Goal: Task Accomplishment & Management: Complete application form

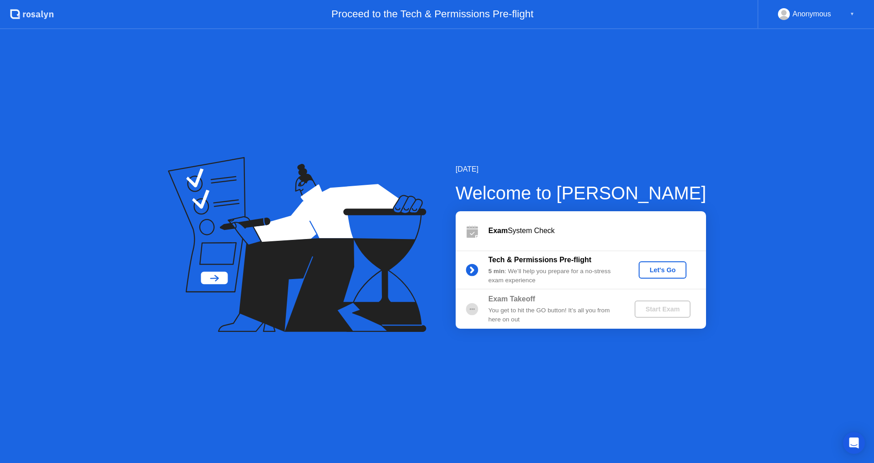
click at [644, 162] on div "[DATE] Welcome to [PERSON_NAME] Exam System Check Tech & Permissions Pre-flight…" at bounding box center [437, 246] width 874 height 434
click at [637, 131] on div "[DATE] Welcome to [PERSON_NAME] Exam System Check Tech & Permissions Pre-flight…" at bounding box center [437, 246] width 874 height 434
click at [664, 267] on div "Let's Go" at bounding box center [662, 269] width 41 height 7
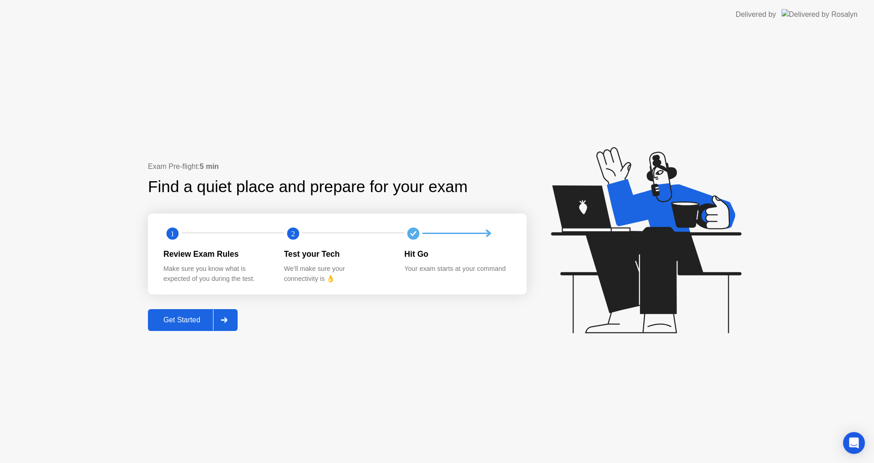
click at [181, 321] on div "Get Started" at bounding box center [182, 320] width 62 height 8
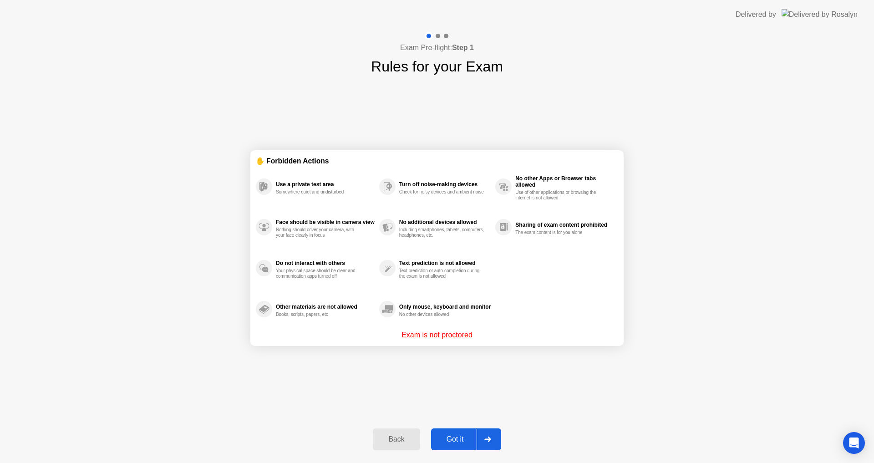
click at [278, 177] on div "Use a private test area Somewhere quiet and undisturbed" at bounding box center [317, 186] width 123 height 41
drag, startPoint x: 264, startPoint y: 185, endPoint x: 309, endPoint y: 178, distance: 46.1
click at [284, 181] on div "Use a private test area Somewhere quiet and undisturbed" at bounding box center [317, 186] width 123 height 41
drag, startPoint x: 381, startPoint y: 176, endPoint x: 432, endPoint y: 176, distance: 51.0
click at [424, 176] on div "Turn off noise-making devices Check for noisy devices and ambient noise" at bounding box center [437, 186] width 116 height 41
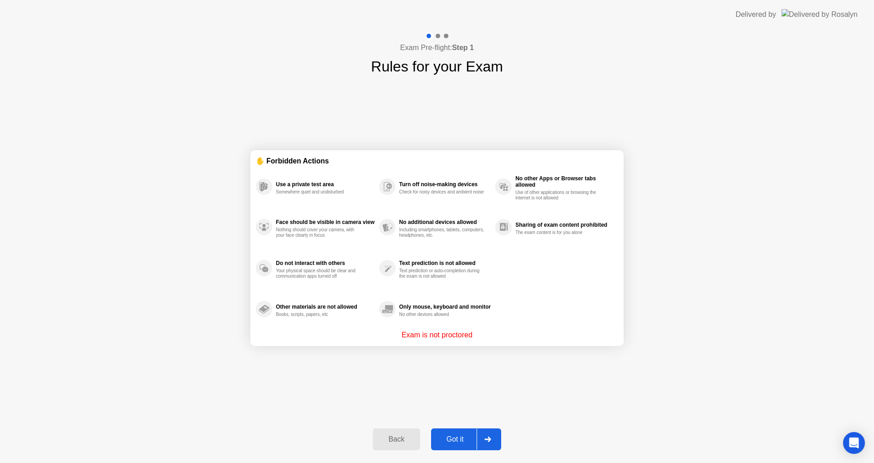
click at [447, 432] on button "Got it" at bounding box center [466, 439] width 70 height 22
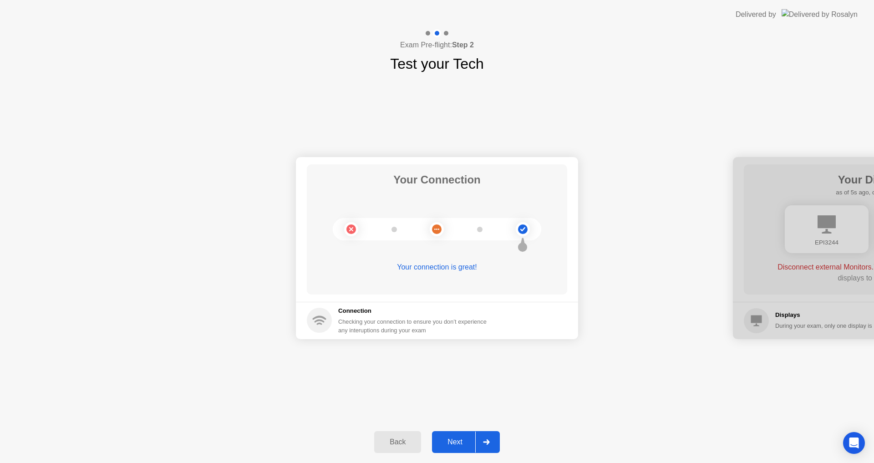
click at [445, 438] on div "Next" at bounding box center [455, 442] width 41 height 8
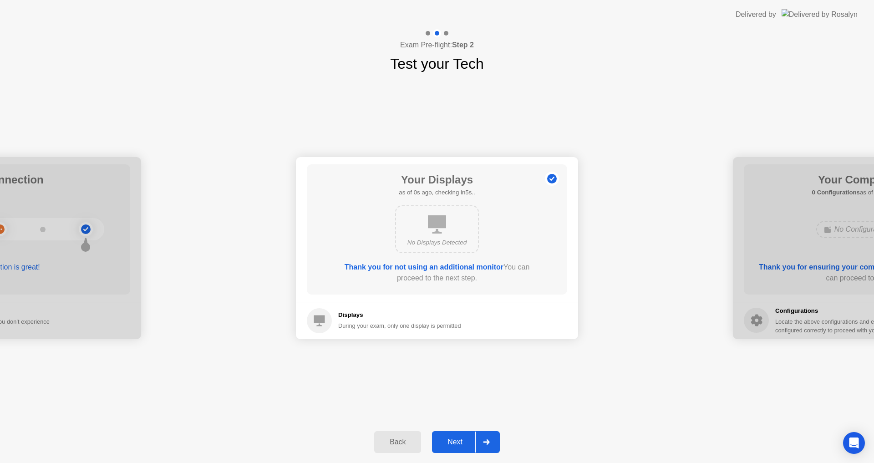
click at [65, 274] on div at bounding box center [0, 248] width 282 height 182
click at [464, 440] on div "Next" at bounding box center [455, 442] width 41 height 8
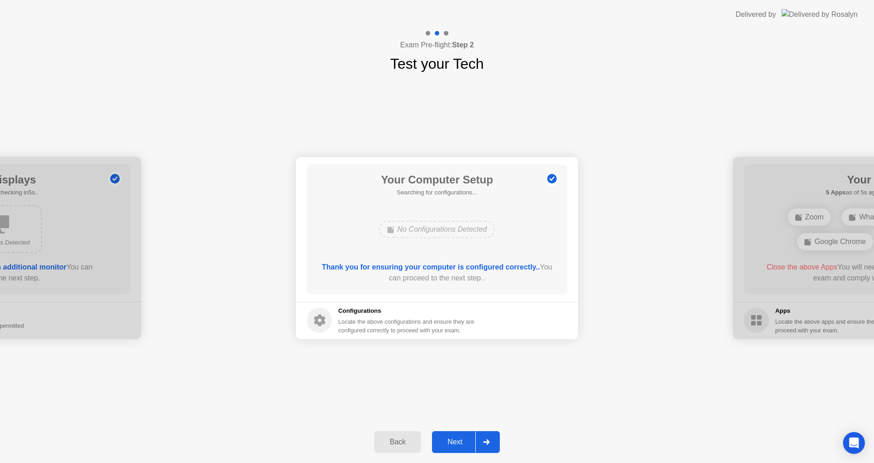
click at [459, 439] on div "Next" at bounding box center [455, 442] width 41 height 8
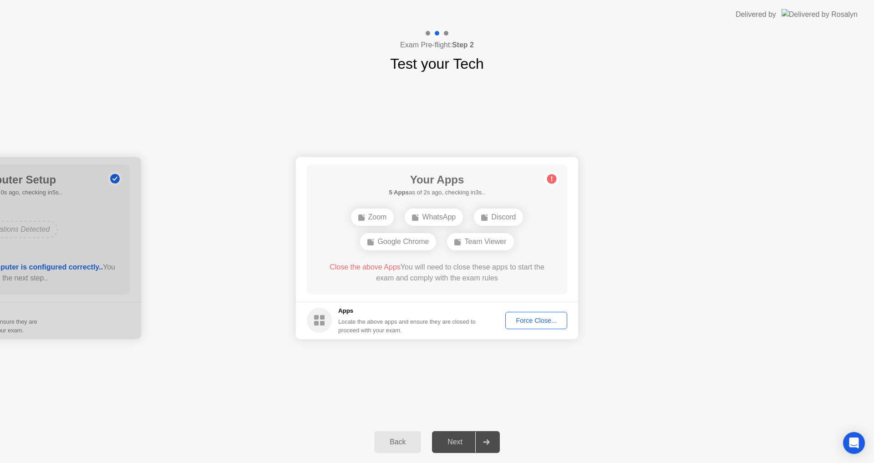
click at [435, 216] on div "WhatsApp" at bounding box center [434, 216] width 58 height 17
click at [335, 212] on div "Zoom WhatsApp Google Chrome Team Viewer" at bounding box center [437, 229] width 208 height 49
click at [361, 270] on span "Close the above Apps" at bounding box center [364, 267] width 71 height 8
click at [239, 380] on div "Your Connection Your connection is great! Connection Checking your connection t…" at bounding box center [437, 248] width 874 height 346
click at [440, 226] on div "WhatsApp" at bounding box center [425, 229] width 58 height 17
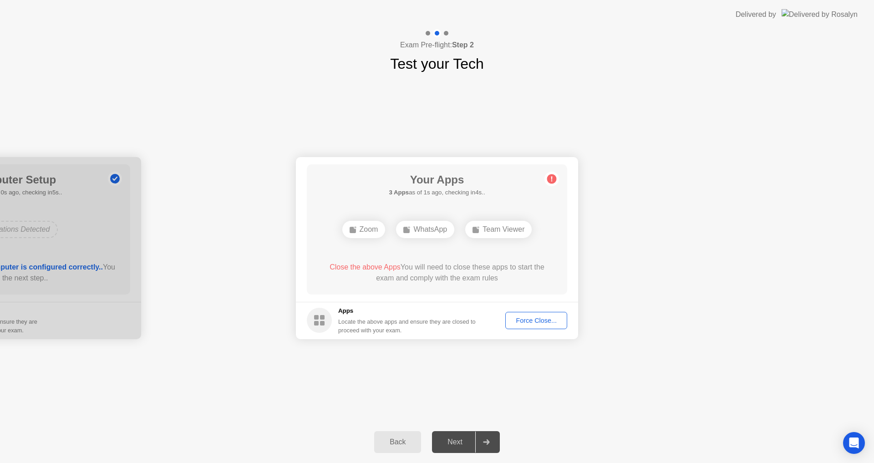
click at [359, 231] on div "Zoom" at bounding box center [363, 229] width 43 height 17
drag, startPoint x: 474, startPoint y: 228, endPoint x: 502, endPoint y: 228, distance: 27.3
click at [475, 228] on rect at bounding box center [475, 230] width 6 height 6
click at [508, 228] on div "Team Viewer" at bounding box center [498, 229] width 66 height 17
click at [433, 228] on div "WhatsApp" at bounding box center [425, 229] width 58 height 17
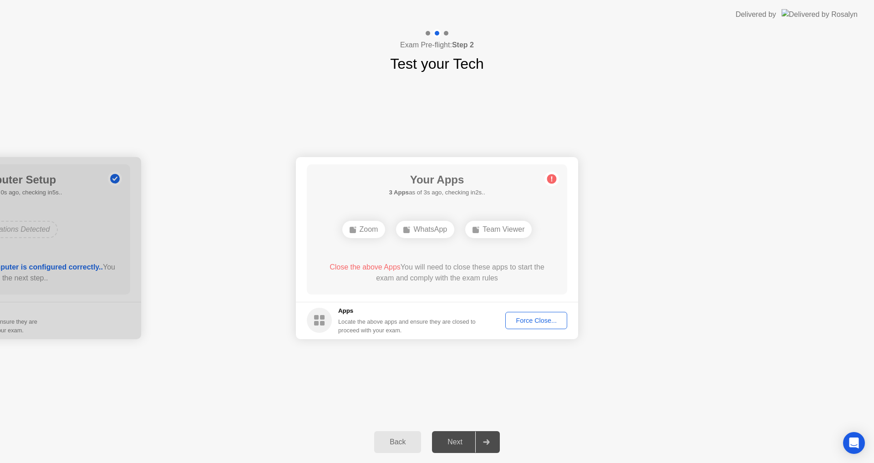
click at [492, 225] on div "Team Viewer" at bounding box center [498, 229] width 66 height 17
click at [555, 172] on icon at bounding box center [551, 179] width 15 height 15
click at [388, 394] on div "Your Connection Your connection is great! Connection Checking your connection t…" at bounding box center [437, 248] width 874 height 346
click at [457, 225] on div "WhatsApp" at bounding box center [464, 229] width 58 height 17
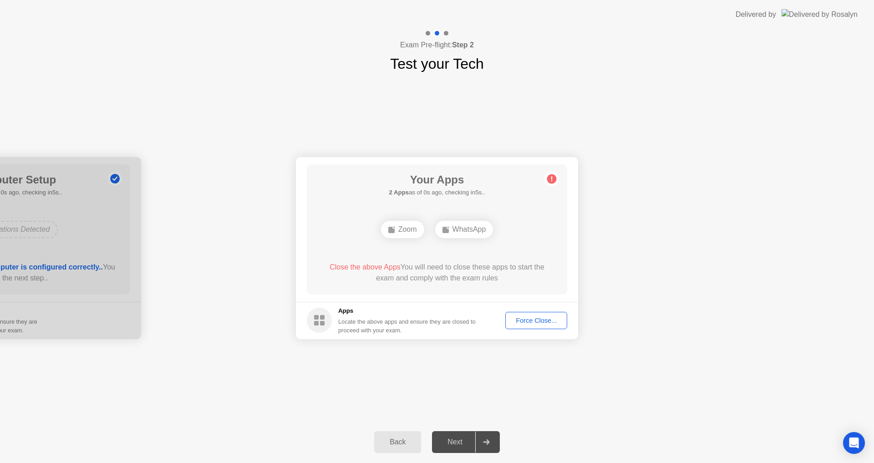
drag, startPoint x: 282, startPoint y: 368, endPoint x: 312, endPoint y: 366, distance: 29.6
click at [282, 368] on div "Your Connection Your connection is great! Connection Checking your connection t…" at bounding box center [437, 248] width 874 height 346
click at [554, 322] on div "Force Close..." at bounding box center [536, 320] width 56 height 7
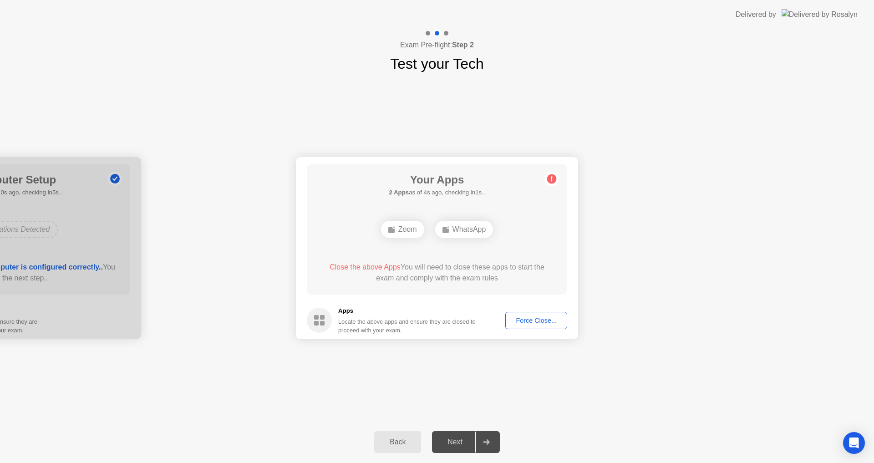
click at [453, 440] on div "Next" at bounding box center [455, 442] width 41 height 8
click at [456, 228] on div "WhatsApp" at bounding box center [464, 229] width 58 height 17
click at [515, 318] on div "Force Close..." at bounding box center [536, 320] width 56 height 7
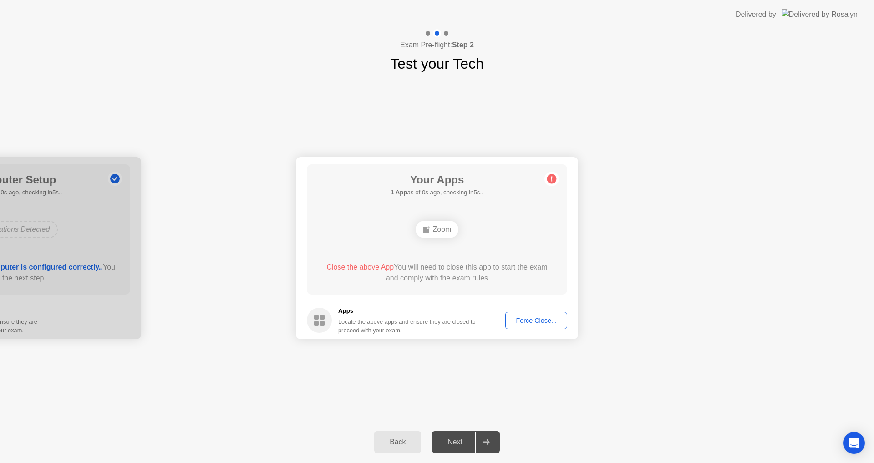
click at [532, 324] on div "Force Close..." at bounding box center [536, 320] width 56 height 7
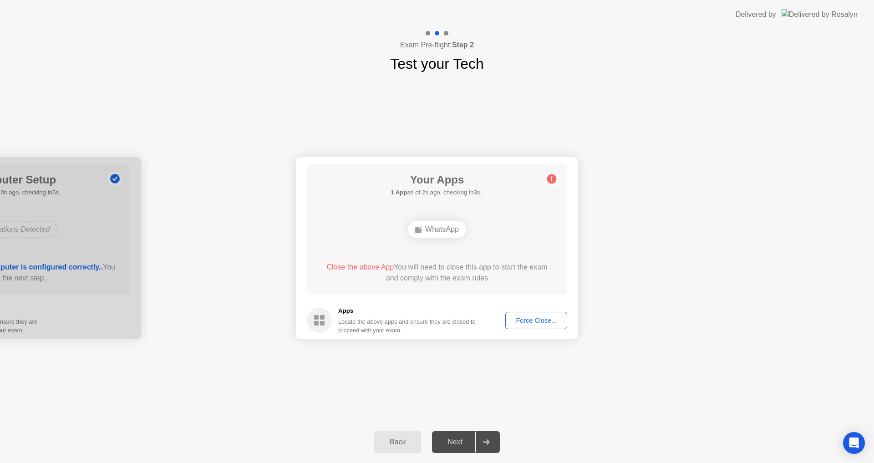
click at [529, 321] on div "Force Close..." at bounding box center [536, 320] width 56 height 7
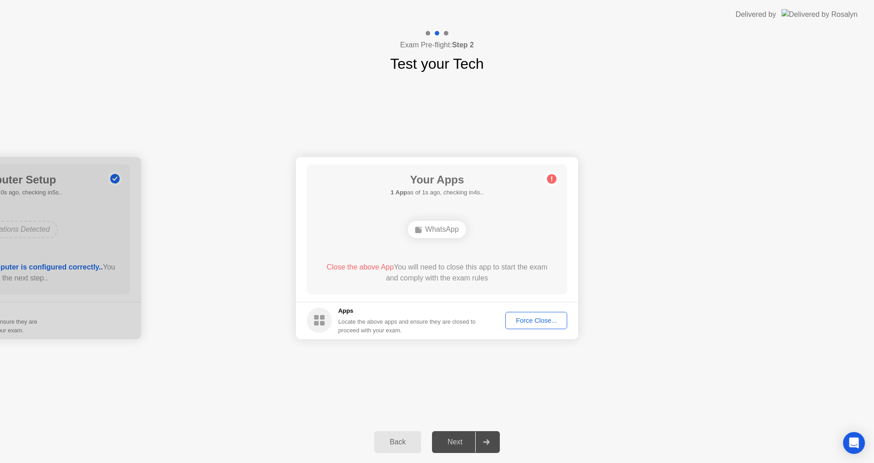
click at [436, 226] on div "WhatsApp" at bounding box center [437, 229] width 58 height 17
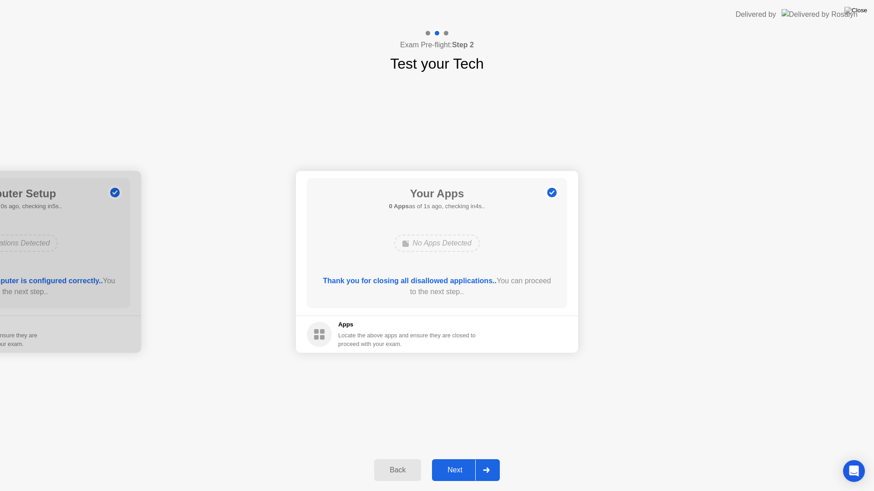
click at [464, 462] on div "Next" at bounding box center [455, 470] width 41 height 8
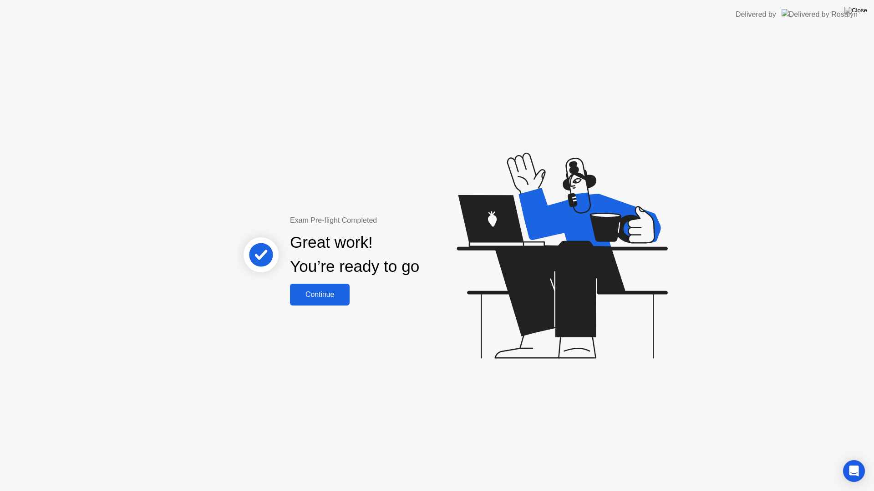
click at [312, 294] on div "Continue" at bounding box center [320, 295] width 54 height 8
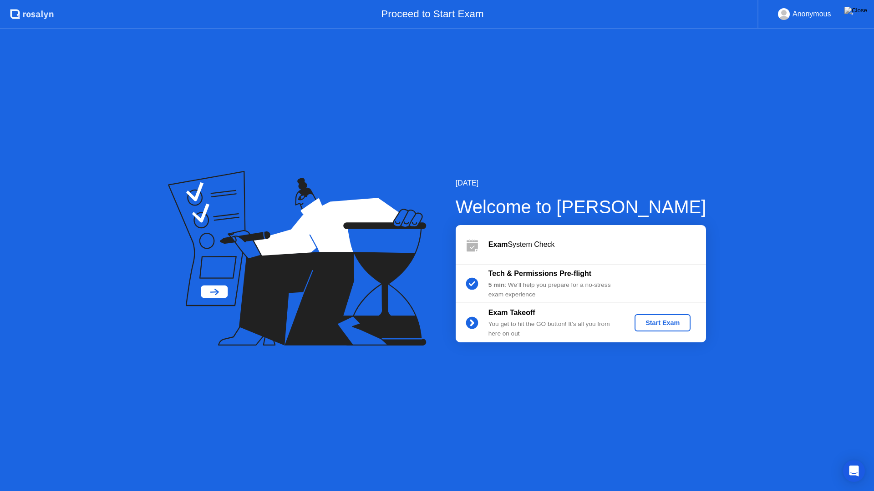
click at [674, 319] on div "Start Exam" at bounding box center [662, 322] width 49 height 7
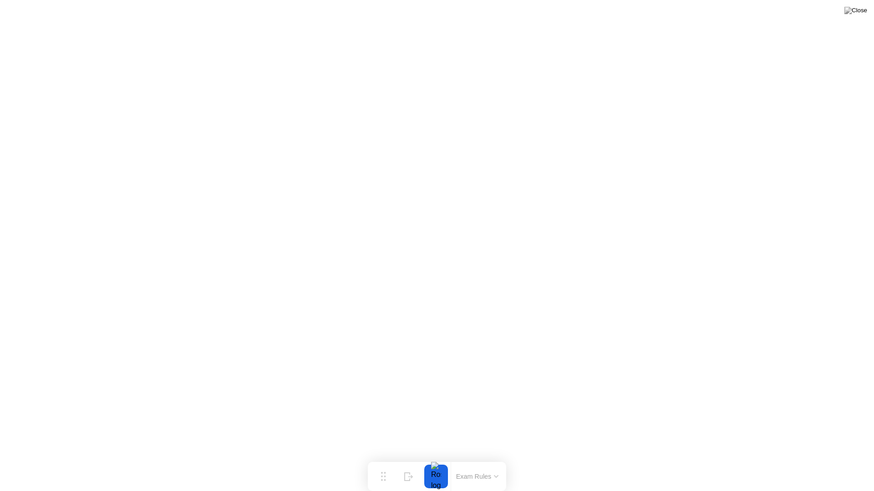
click at [467, 462] on button "Exam Rules" at bounding box center [477, 477] width 48 height 8
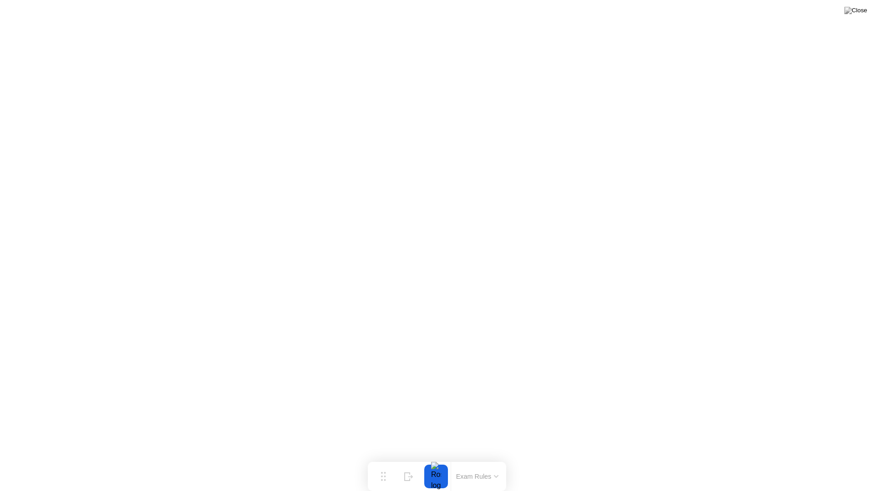
click at [437, 462] on div at bounding box center [435, 477] width 19 height 24
click at [433, 462] on div at bounding box center [435, 477] width 19 height 24
click at [471, 462] on button "Exam Rules" at bounding box center [477, 477] width 48 height 8
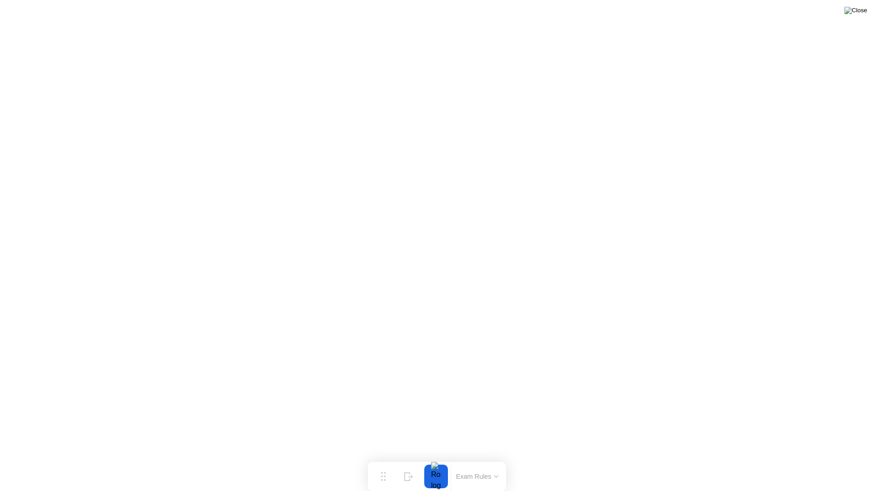
click at [863, 14] on img at bounding box center [855, 10] width 23 height 7
click at [795, 462] on div "End Proctoring Session" at bounding box center [798, 466] width 105 height 9
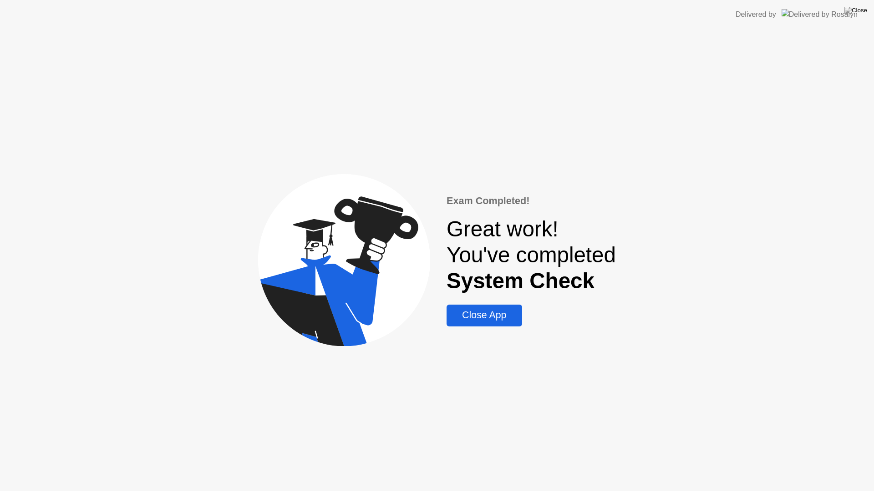
click at [476, 325] on button "Close App" at bounding box center [483, 316] width 75 height 22
